Goal: Transaction & Acquisition: Download file/media

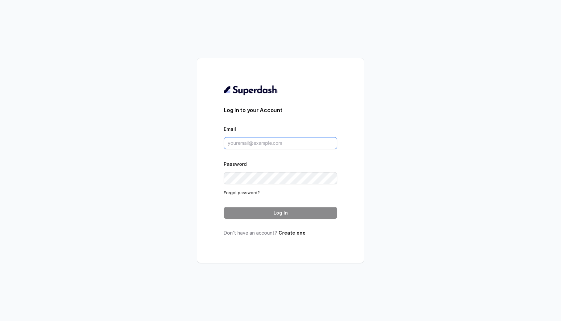
click at [267, 140] on input "Email" at bounding box center [281, 143] width 114 height 12
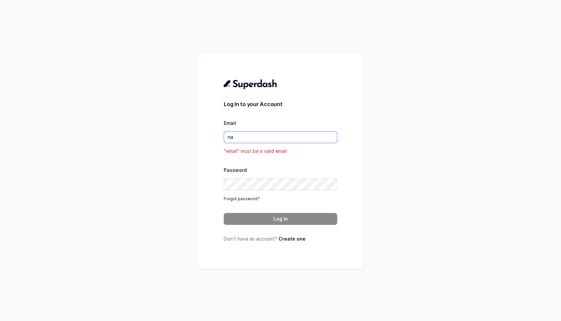
type input "n"
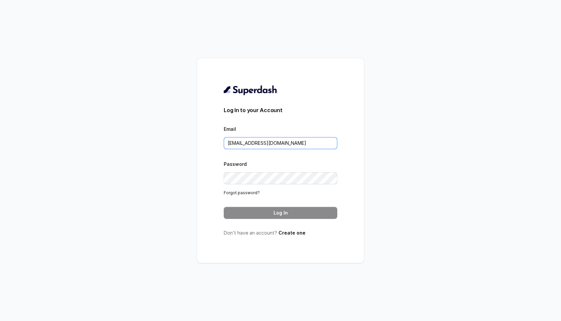
type input "[EMAIL_ADDRESS][DOMAIN_NAME]"
click at [324, 162] on div "Password Forgot password?" at bounding box center [281, 178] width 114 height 36
click at [238, 211] on button "Log In" at bounding box center [281, 213] width 114 height 12
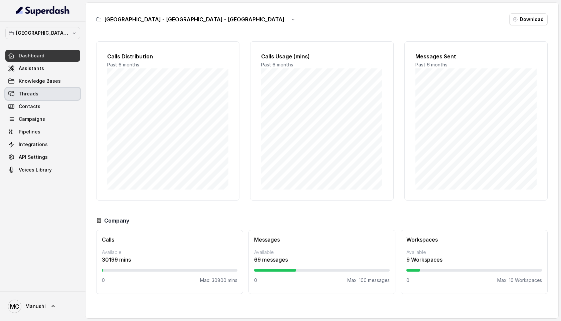
click at [27, 96] on span "Threads" at bounding box center [29, 94] width 20 height 7
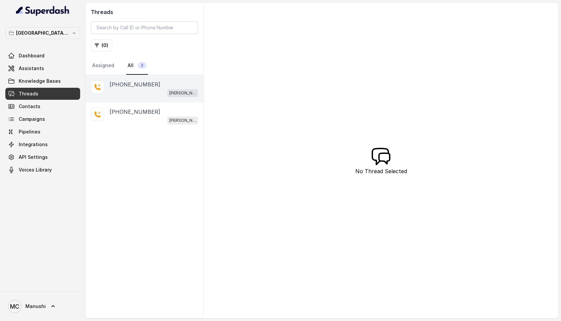
click at [125, 87] on p "[PHONE_NUMBER]" at bounding box center [135, 85] width 51 height 8
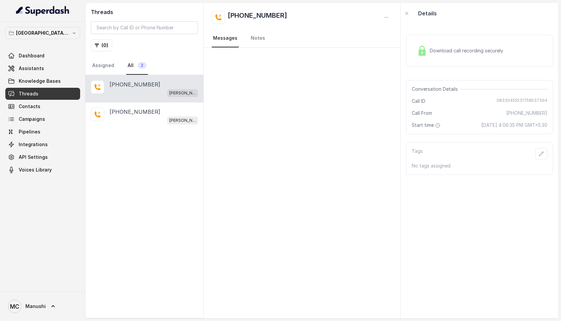
click at [468, 50] on span "Download call recording securely" at bounding box center [468, 50] width 76 height 7
